Goal: Transaction & Acquisition: Purchase product/service

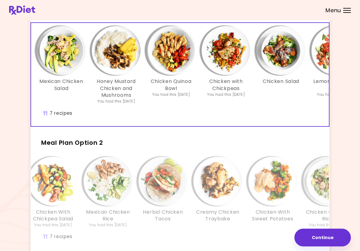
scroll to position [36, 0]
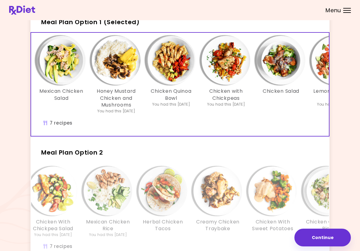
click at [209, 112] on div "Chicken with Chickpeas You had this [DATE]" at bounding box center [226, 75] width 55 height 78
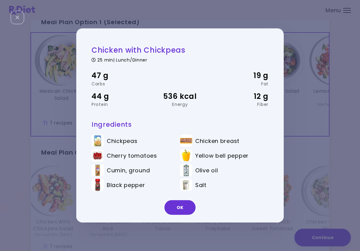
click at [349, 54] on div "It's time to place your next order! Select one of the 2 options below and press…" at bounding box center [180, 142] width 342 height 316
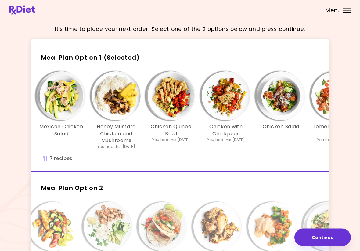
scroll to position [0, 0]
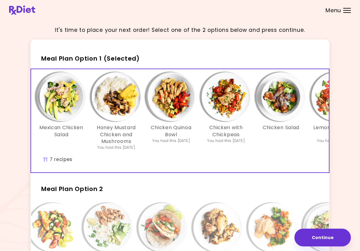
click at [232, 58] on h2 "Meal Plan Option 1 (Selected)" at bounding box center [180, 56] width 299 height 16
click at [120, 58] on span "Meal Plan Option 1 (Selected)" at bounding box center [90, 58] width 99 height 9
click at [323, 245] on button "Continue" at bounding box center [323, 237] width 57 height 18
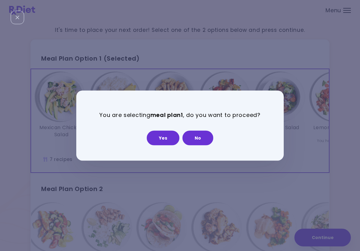
click at [168, 136] on button "Yes" at bounding box center [163, 137] width 33 height 15
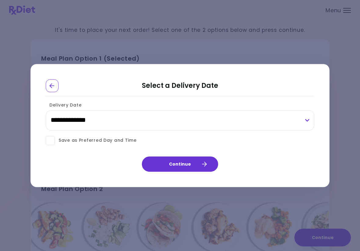
click at [113, 106] on div "**********" at bounding box center [180, 117] width 269 height 34
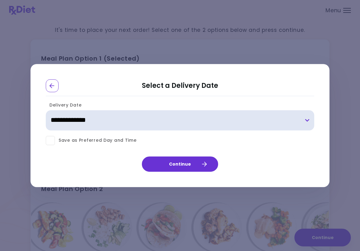
click at [112, 117] on select "**********" at bounding box center [180, 120] width 269 height 20
select select "**********"
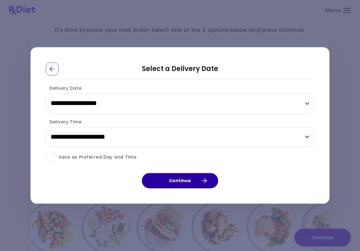
click at [182, 179] on button "Continue" at bounding box center [180, 180] width 76 height 15
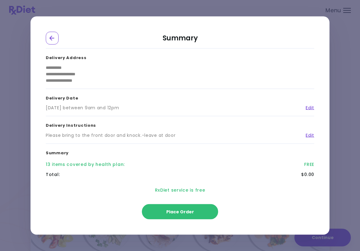
click at [185, 212] on span "Place Order" at bounding box center [181, 211] width 28 height 6
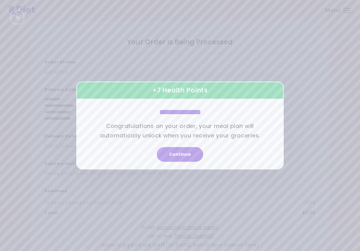
click at [180, 159] on button "Continue" at bounding box center [180, 154] width 46 height 15
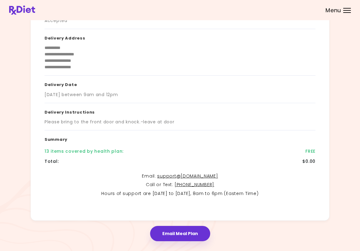
scroll to position [61, 0]
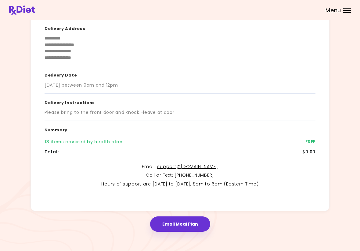
click at [176, 221] on button "Email Meal Plan" at bounding box center [180, 223] width 60 height 15
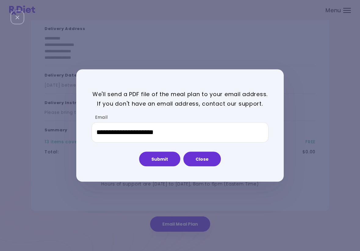
click at [161, 160] on button "Submit" at bounding box center [159, 158] width 41 height 15
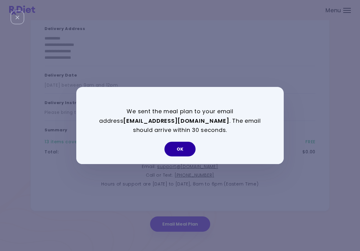
click at [182, 148] on button "OK" at bounding box center [180, 148] width 31 height 15
